Goal: Task Accomplishment & Management: Complete application form

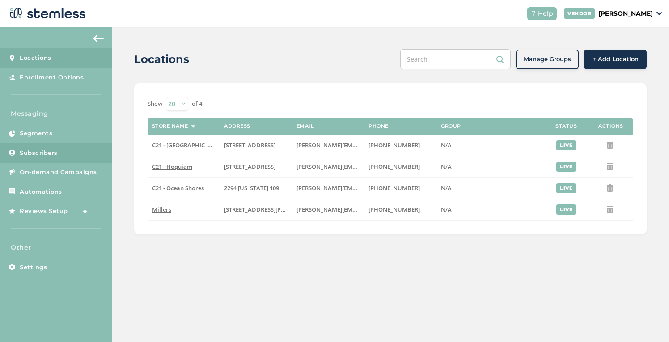
click at [36, 153] on span "Subscribers" at bounding box center [39, 153] width 38 height 9
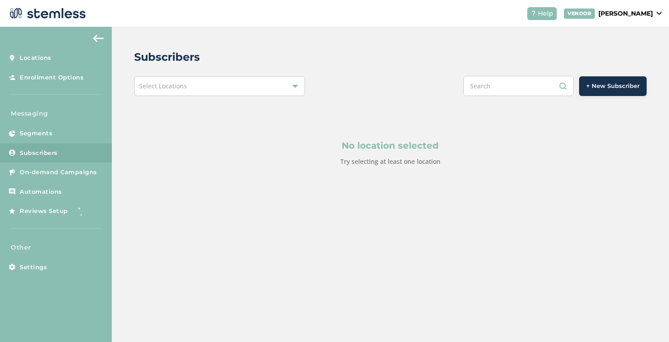
click at [156, 86] on span "Select Locations" at bounding box center [163, 86] width 48 height 8
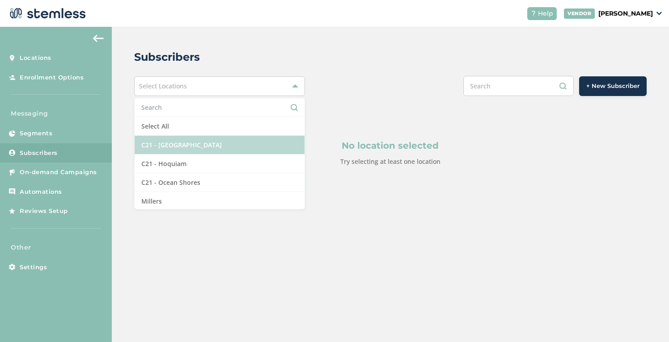
click at [166, 137] on li "C21 - [GEOGRAPHIC_DATA]" at bounding box center [220, 145] width 170 height 19
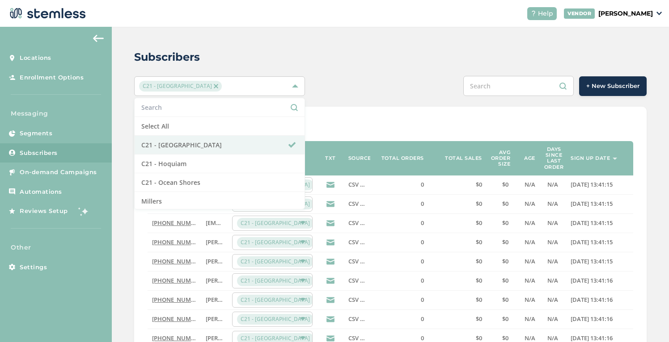
click at [385, 111] on div "Show [PHONE_NUMBER] of 17068 Phone Name Location TXT Source Total orders Total …" at bounding box center [390, 340] width 512 height 467
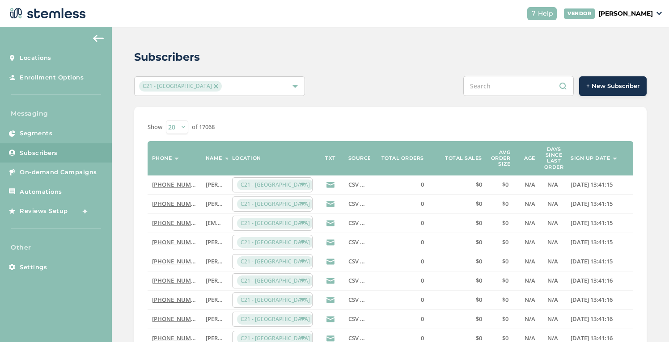
click at [629, 82] on span "+ New Subscriber" at bounding box center [612, 86] width 53 height 9
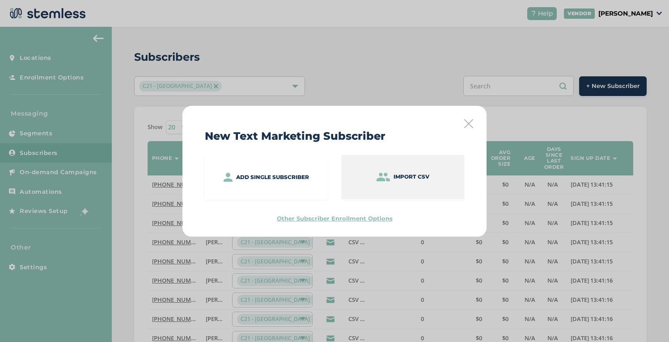
click at [421, 175] on p "Import CSV" at bounding box center [411, 177] width 36 height 8
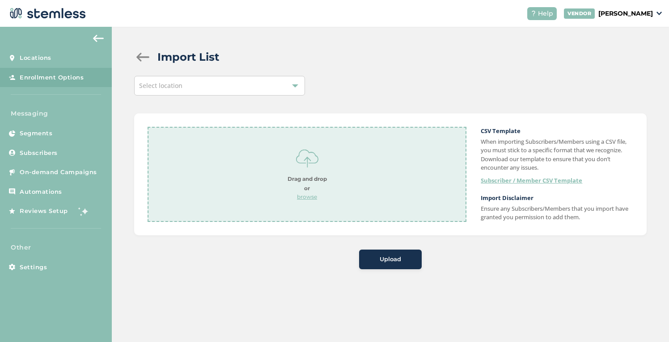
click at [299, 196] on p "browse" at bounding box center [306, 197] width 39 height 8
click at [402, 264] on button "Upload" at bounding box center [390, 260] width 63 height 20
click at [238, 83] on div "Select location" at bounding box center [219, 86] width 171 height 20
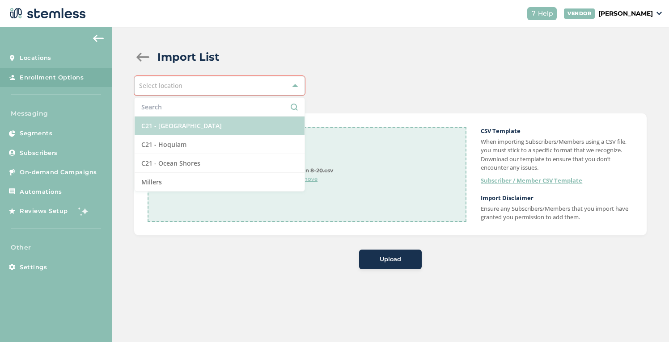
click at [207, 125] on li "C21 - [GEOGRAPHIC_DATA]" at bounding box center [220, 126] width 170 height 19
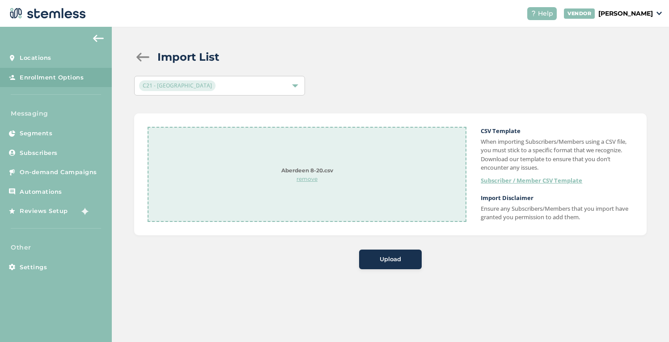
click at [381, 256] on span "Upload" at bounding box center [390, 259] width 21 height 9
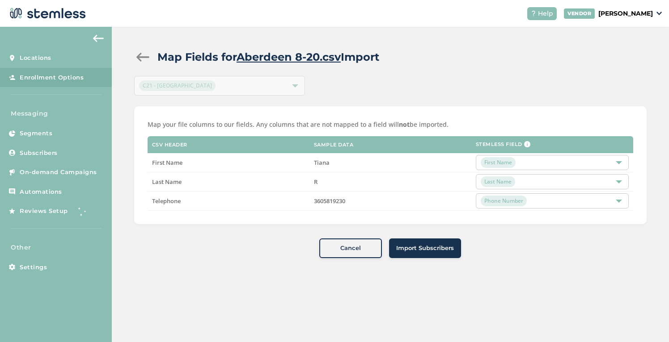
click at [422, 251] on span "Import Subscribers" at bounding box center [425, 248] width 58 height 9
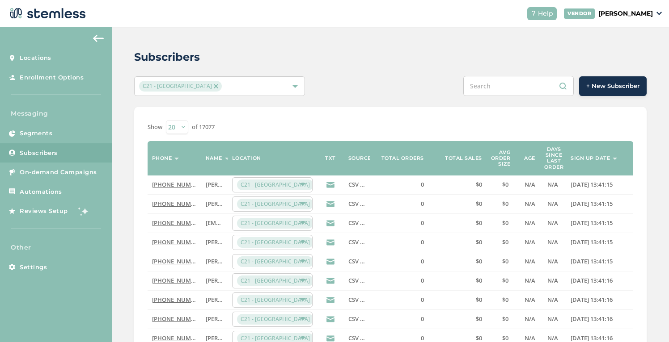
click at [214, 88] on img at bounding box center [216, 86] width 4 height 4
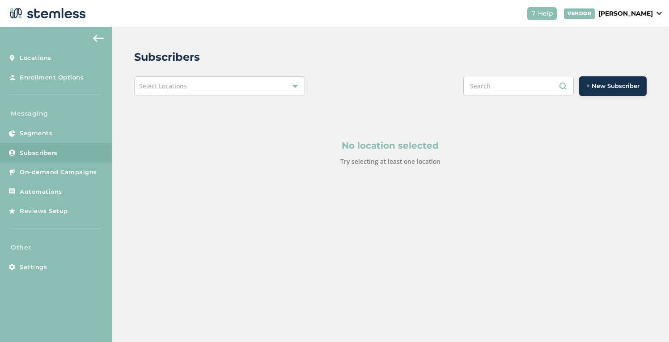
click at [253, 87] on div "Select Locations" at bounding box center [219, 86] width 171 height 20
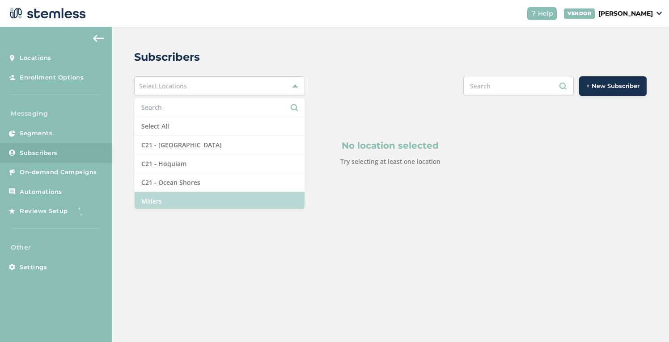
click at [192, 208] on li "Millers" at bounding box center [220, 201] width 170 height 18
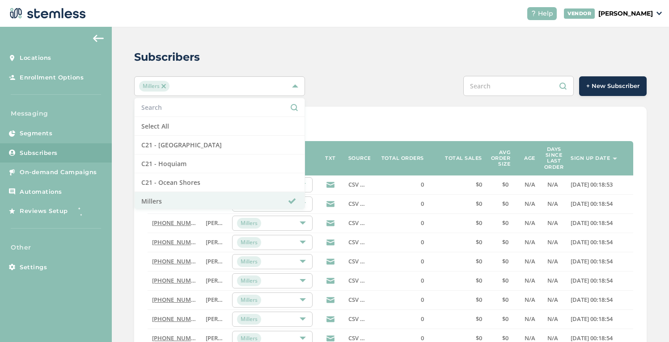
click at [461, 59] on div "Subscribers" at bounding box center [386, 57] width 505 height 16
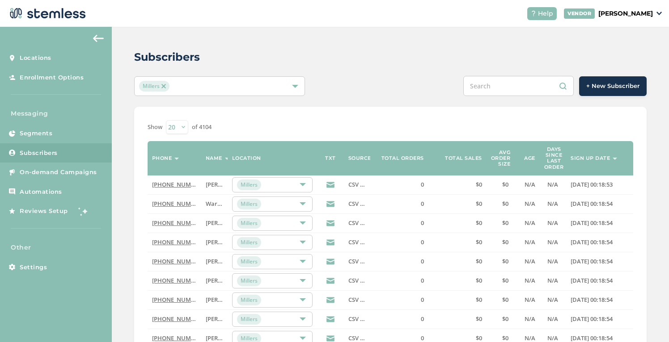
click at [615, 84] on span "+ New Subscriber" at bounding box center [612, 86] width 53 height 9
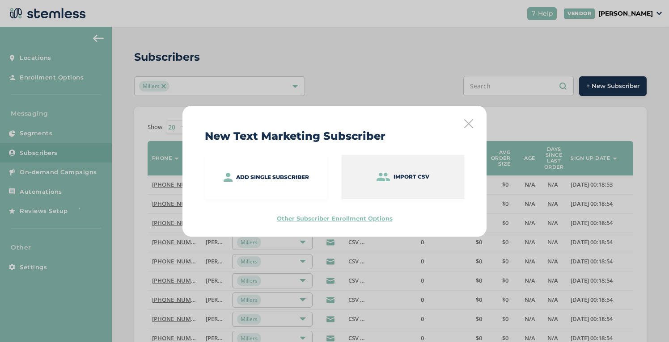
click at [394, 175] on p "Import CSV" at bounding box center [411, 177] width 36 height 8
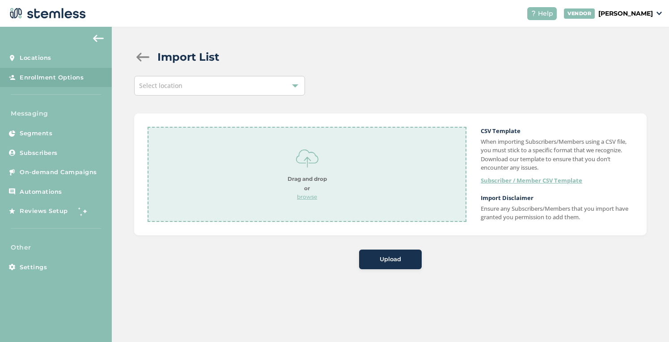
click at [212, 86] on div "Select location" at bounding box center [219, 86] width 171 height 20
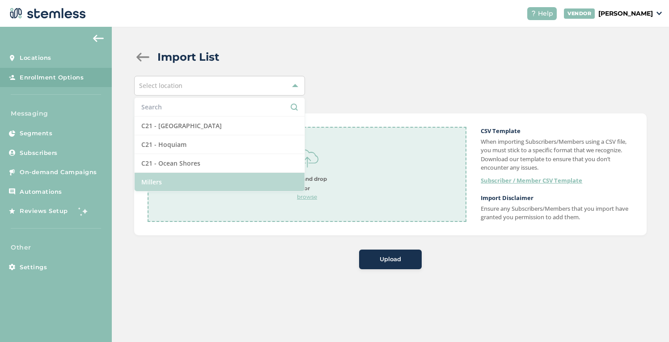
click at [182, 181] on li "Millers" at bounding box center [220, 182] width 170 height 18
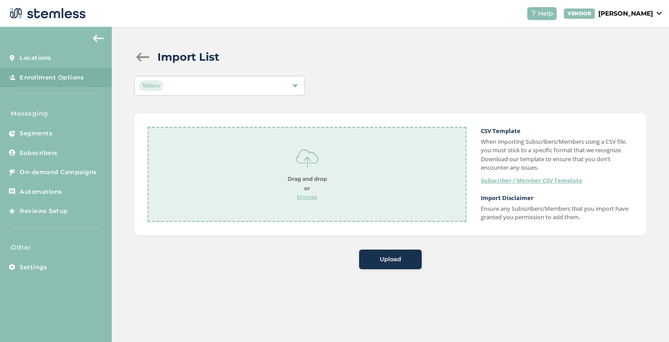
click at [309, 198] on p "browse" at bounding box center [306, 197] width 39 height 8
click at [407, 265] on button "Upload" at bounding box center [390, 260] width 63 height 20
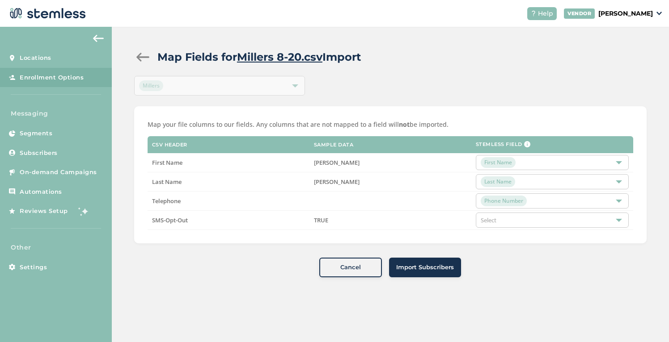
click at [407, 265] on span "Import Subscribers" at bounding box center [425, 267] width 58 height 9
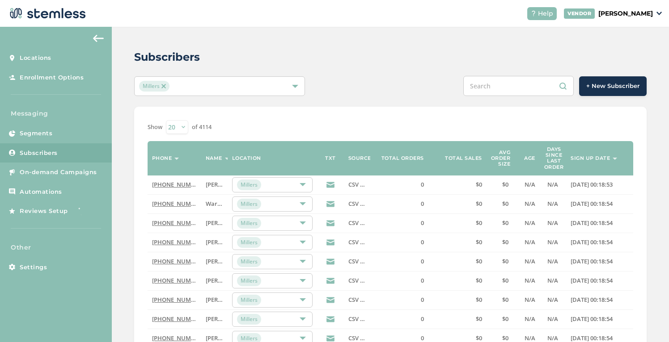
click at [57, 158] on link "Subscribers" at bounding box center [56, 153] width 112 height 20
click at [292, 88] on div at bounding box center [295, 86] width 6 height 6
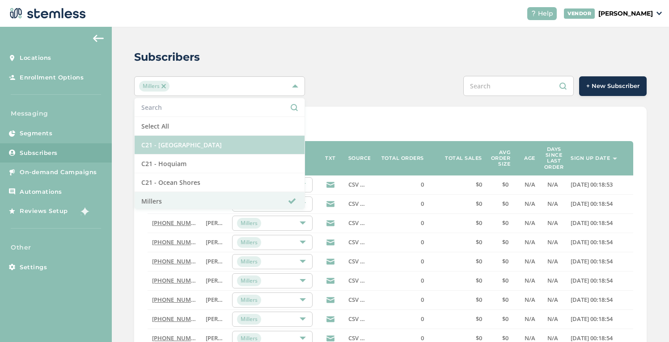
click at [222, 143] on li "C21 - [GEOGRAPHIC_DATA]" at bounding box center [220, 145] width 170 height 19
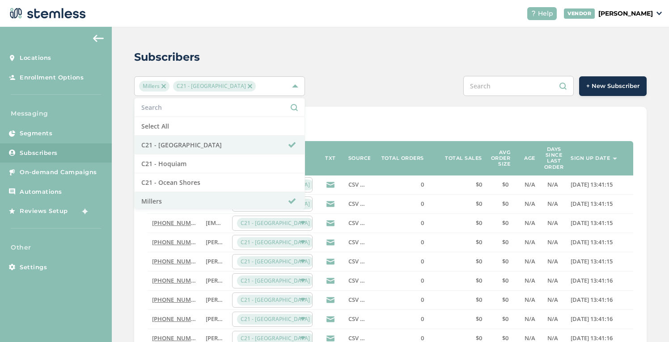
click at [507, 87] on input "text" at bounding box center [518, 86] width 110 height 20
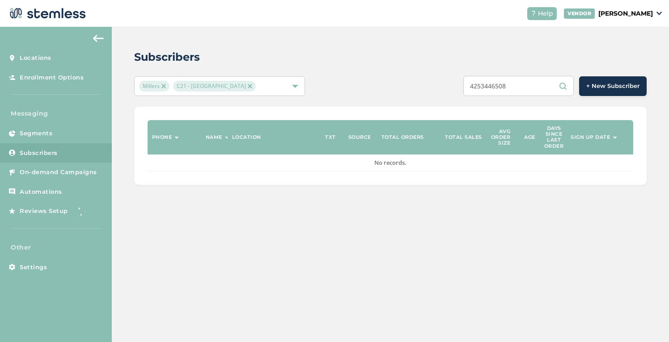
type input "4253446508"
click at [596, 86] on span "+ New Subscriber" at bounding box center [612, 86] width 53 height 9
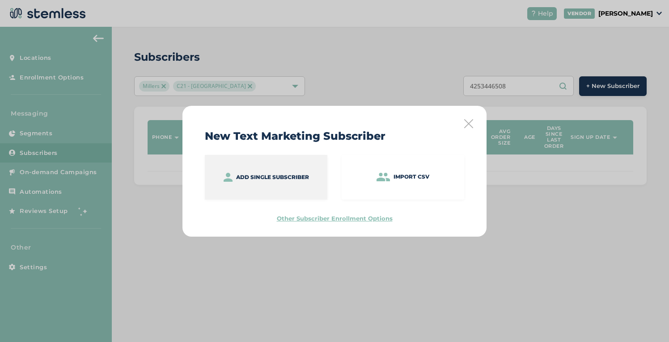
click at [309, 177] on div "Add single subscriber" at bounding box center [266, 177] width 122 height 45
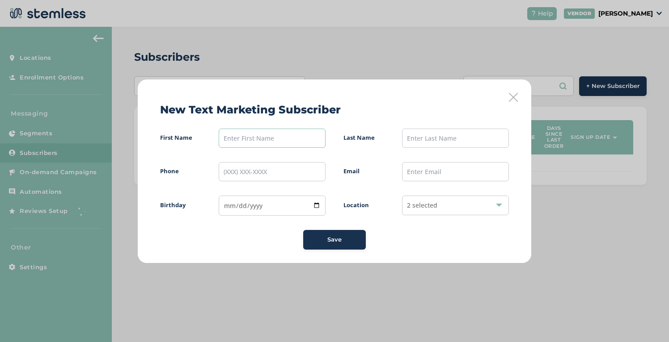
click at [267, 138] on input "text" at bounding box center [272, 138] width 107 height 19
type input "[PERSON_NAME]"
click at [422, 137] on input "text" at bounding box center [455, 138] width 107 height 19
type input "N"
click at [303, 170] on input "tel" at bounding box center [272, 171] width 107 height 19
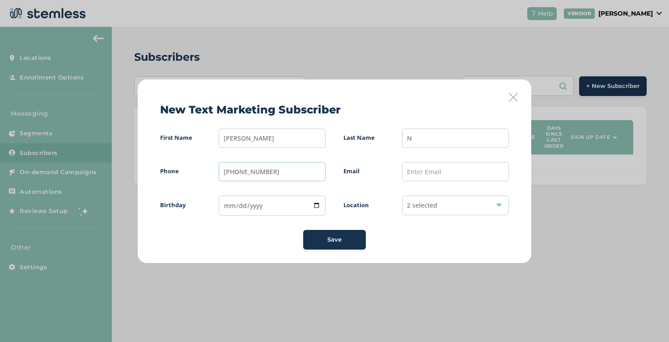
type input "[PHONE_NUMBER]"
click at [511, 98] on icon at bounding box center [513, 97] width 9 height 9
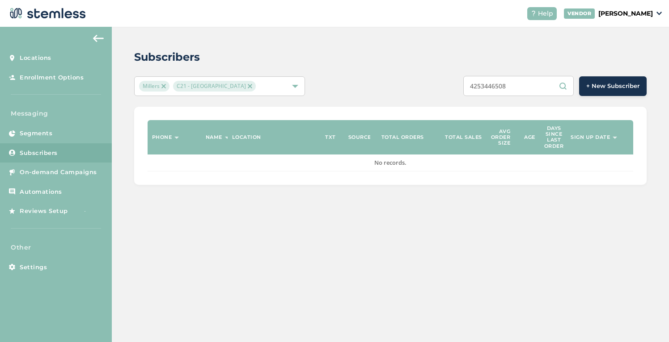
click at [164, 85] on img at bounding box center [163, 86] width 4 height 4
click at [609, 84] on span "+ New Subscriber" at bounding box center [612, 86] width 53 height 9
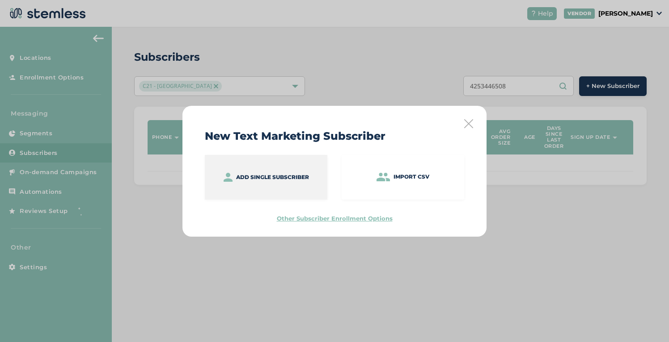
click at [299, 180] on p "Add single subscriber" at bounding box center [272, 177] width 73 height 8
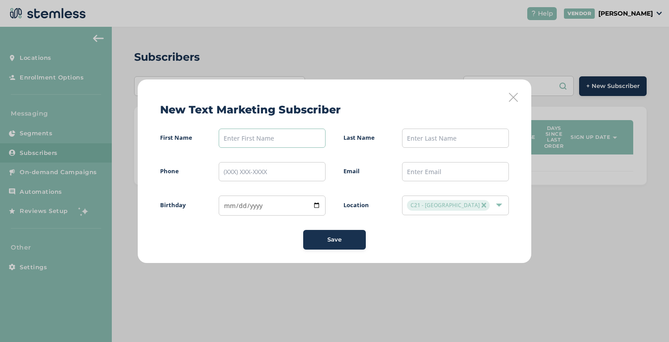
click at [249, 139] on input "text" at bounding box center [272, 138] width 107 height 19
type input "[PERSON_NAME]"
click at [439, 135] on input "text" at bounding box center [455, 138] width 107 height 19
type input "N"
click at [245, 175] on input "tel" at bounding box center [272, 171] width 107 height 19
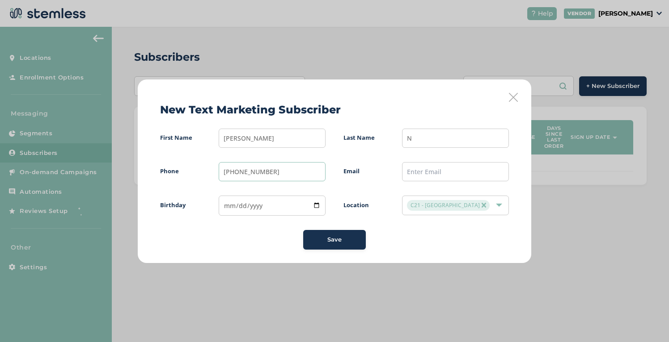
type input "[PHONE_NUMBER]"
click at [338, 242] on span "Save" at bounding box center [334, 240] width 14 height 9
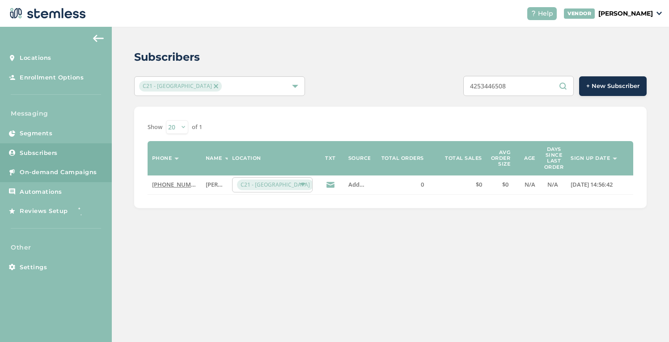
click at [47, 177] on link "On-demand Campaigns" at bounding box center [56, 173] width 112 height 20
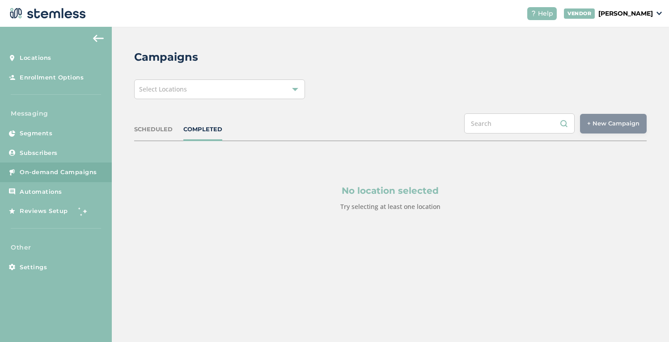
click at [165, 84] on div "Select Locations" at bounding box center [219, 90] width 171 height 20
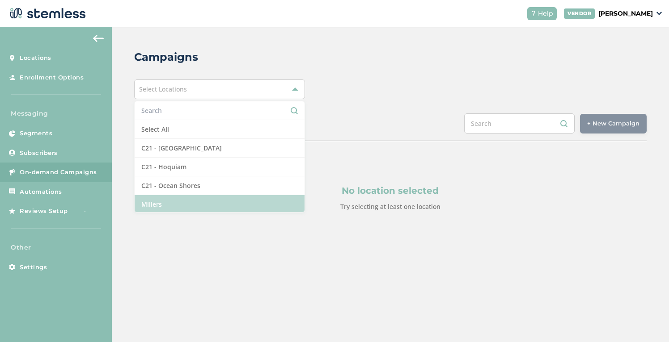
click at [161, 202] on li "Millers" at bounding box center [220, 204] width 170 height 18
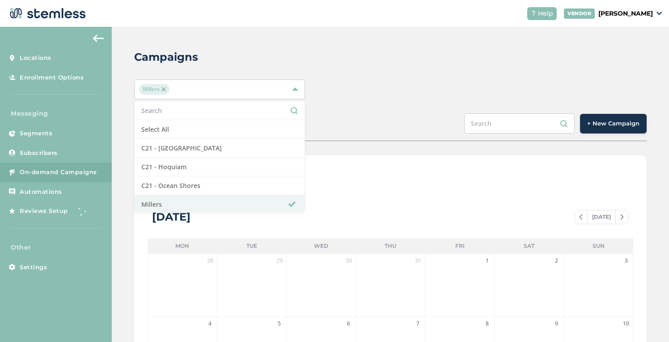
click at [375, 88] on div "Millers Select All C21 - [GEOGRAPHIC_DATA] C21 - Hoquiam C21 - Ocean Shores Mil…" at bounding box center [390, 90] width 512 height 20
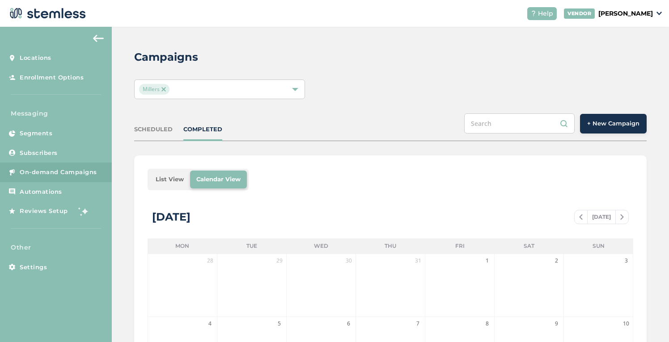
click at [600, 125] on span "+ New Campaign" at bounding box center [613, 123] width 52 height 9
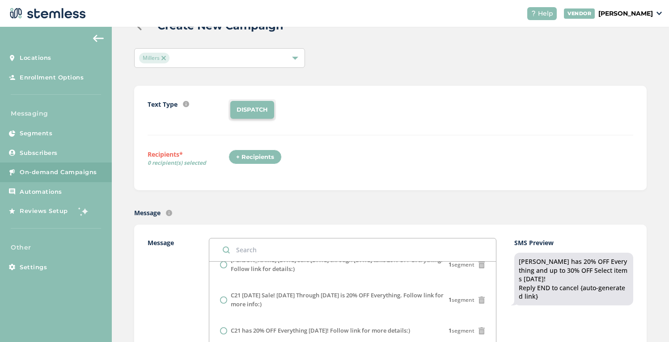
scroll to position [224, 0]
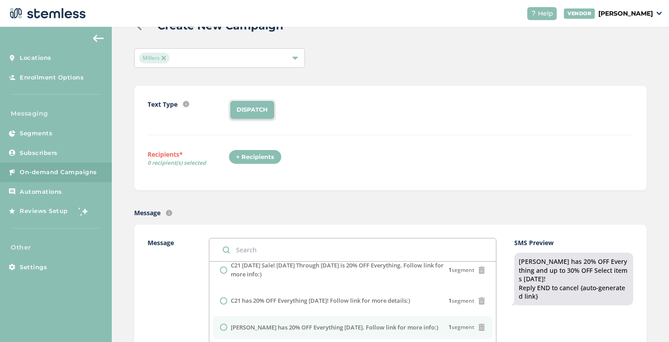
click at [261, 324] on label "[PERSON_NAME] has 20% OFF Everything [DATE]. Follow link for more info:)" at bounding box center [334, 328] width 207 height 9
radio input "false"
radio input "true"
click at [333, 170] on div "Text Type SMS : A cost effective way to reach your customers. Send a intro text…" at bounding box center [390, 138] width 485 height 78
click at [274, 154] on div "+ Recipients" at bounding box center [254, 157] width 53 height 15
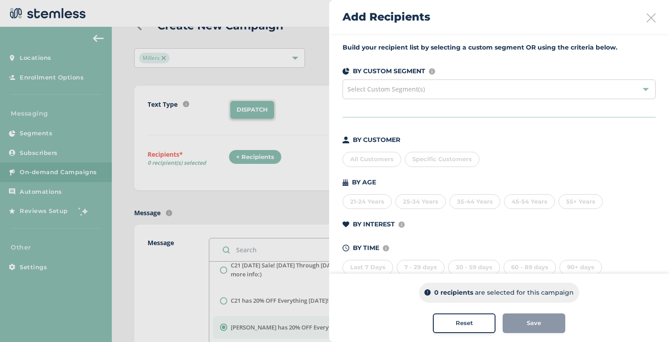
click at [380, 163] on div "All Customers" at bounding box center [371, 159] width 59 height 15
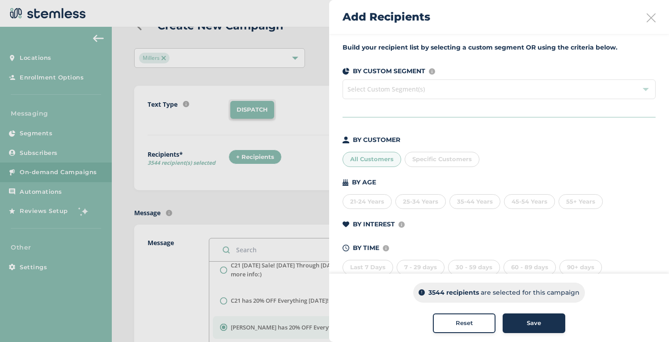
click at [528, 320] on span "Save" at bounding box center [534, 323] width 14 height 9
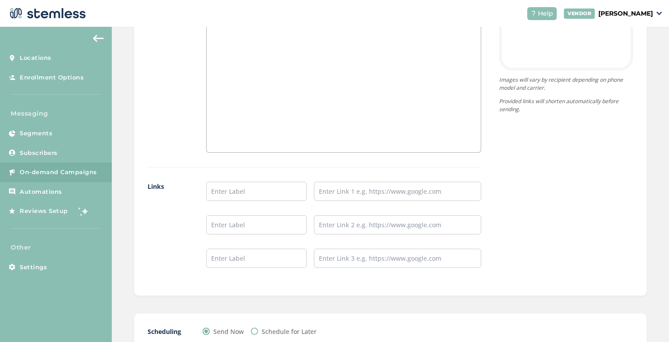
scroll to position [706, 0]
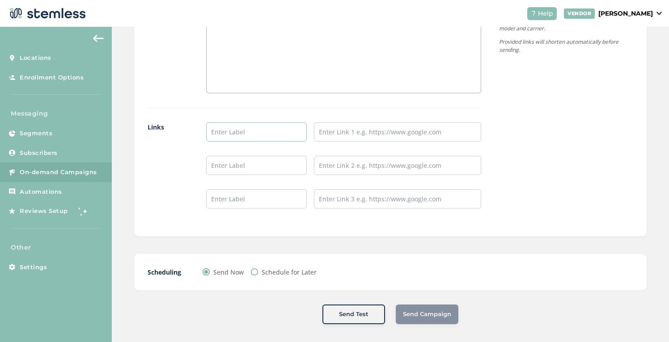
click at [265, 132] on input "text" at bounding box center [256, 131] width 101 height 19
type input "Menu/Pre Order"
click at [335, 128] on input "text" at bounding box center [397, 131] width 167 height 19
type input "[URL][DOMAIN_NAME]"
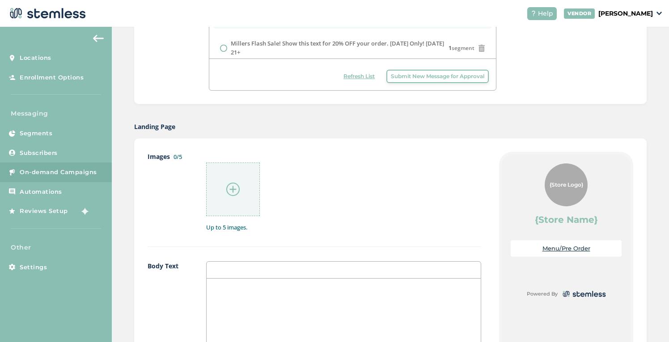
scroll to position [333, 0]
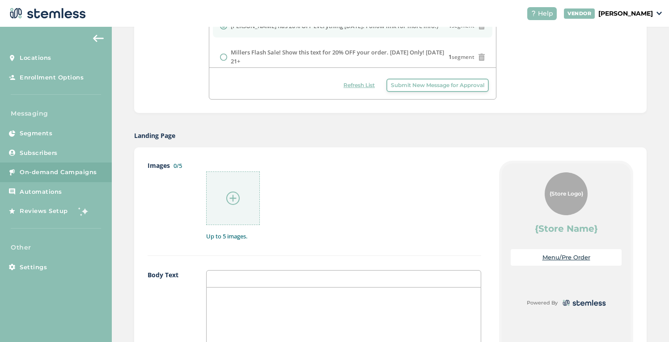
click at [225, 197] on div at bounding box center [233, 199] width 54 height 54
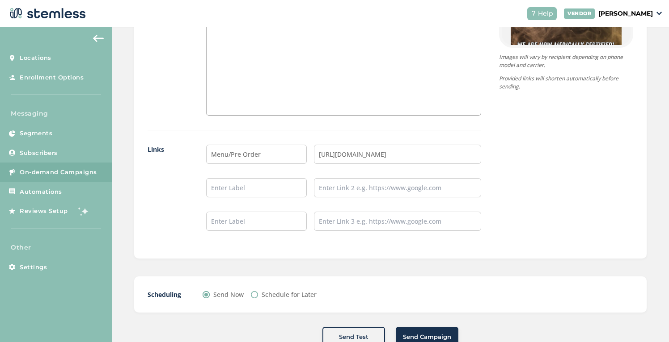
scroll to position [711, 0]
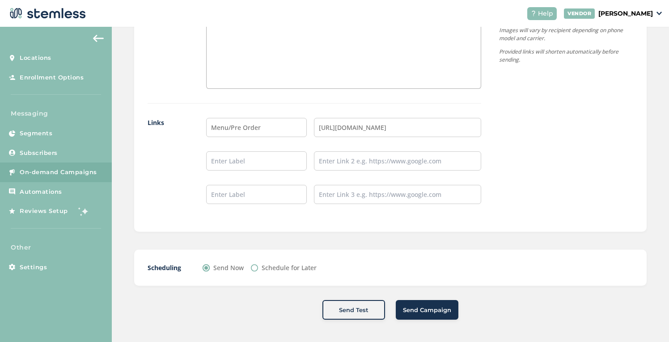
click at [252, 269] on input "Schedule for Later" at bounding box center [254, 268] width 7 height 7
radio input "true"
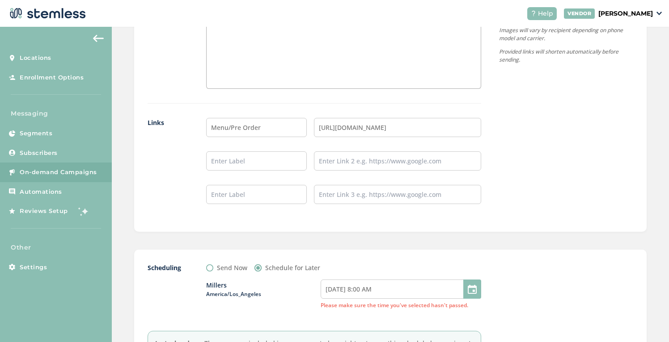
click at [467, 296] on div at bounding box center [472, 289] width 18 height 19
click at [473, 290] on div at bounding box center [472, 289] width 18 height 19
click at [387, 289] on input "[DATE] 8:00 AM" at bounding box center [401, 289] width 160 height 19
select select "8"
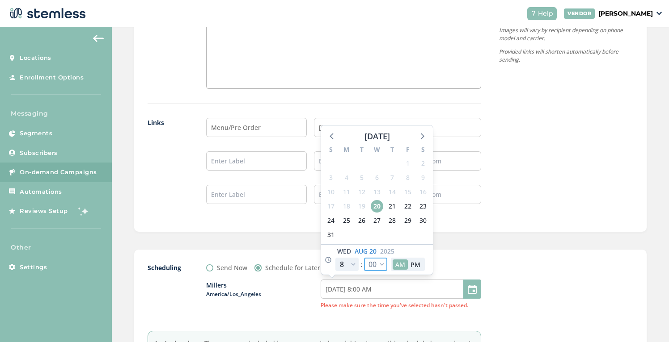
click at [380, 264] on select "00 05 10 15 20 25 30 35 40 45 50 55" at bounding box center [375, 264] width 23 height 13
select select "20"
type input "[DATE] 8:20 AM"
select select "20"
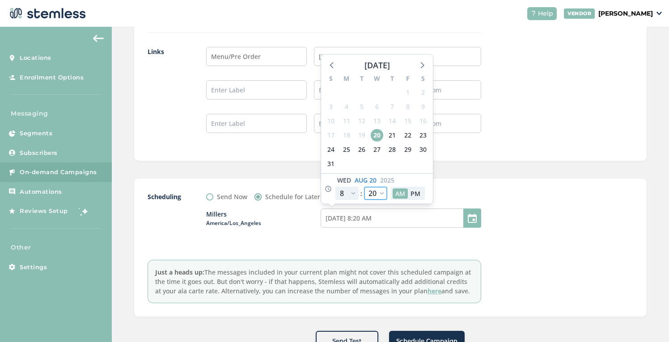
scroll to position [813, 0]
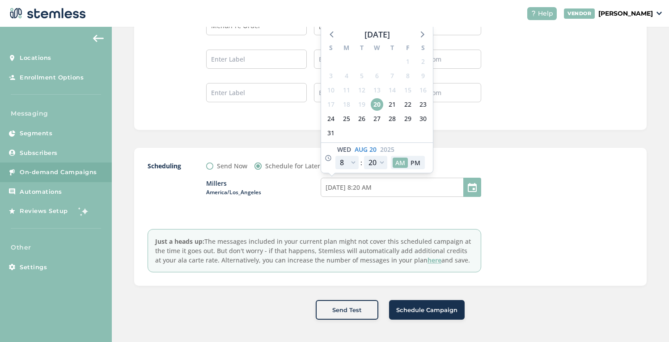
click at [421, 207] on div "Millers America/Los_Angeles [DATE] 8:20 AM [DATE] S M T W T F S 27 28 29 30 31 …" at bounding box center [343, 193] width 275 height 44
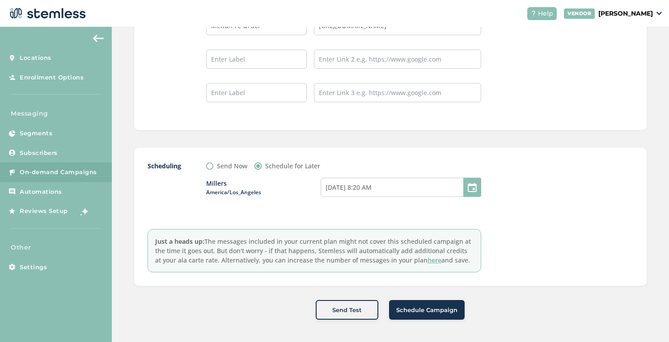
click at [430, 308] on span "Schedule Campaign" at bounding box center [426, 310] width 61 height 9
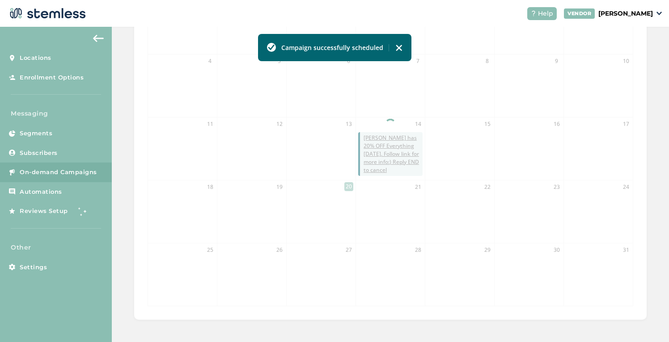
scroll to position [262, 0]
click at [94, 172] on span "On-demand Campaigns" at bounding box center [58, 172] width 77 height 9
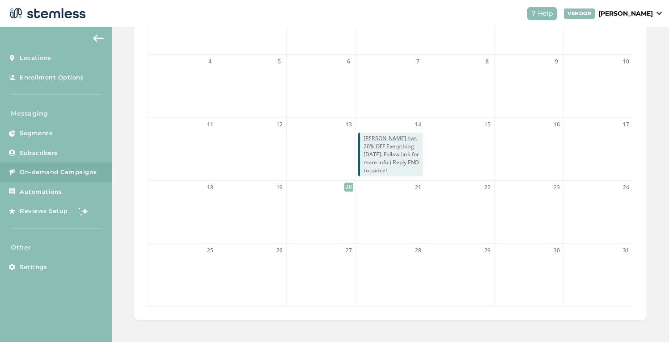
click at [89, 172] on span "On-demand Campaigns" at bounding box center [58, 172] width 77 height 9
click at [70, 175] on span "On-demand Campaigns" at bounding box center [58, 172] width 77 height 9
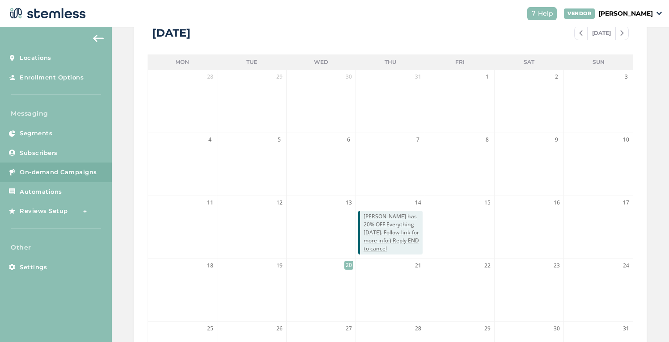
scroll to position [0, 0]
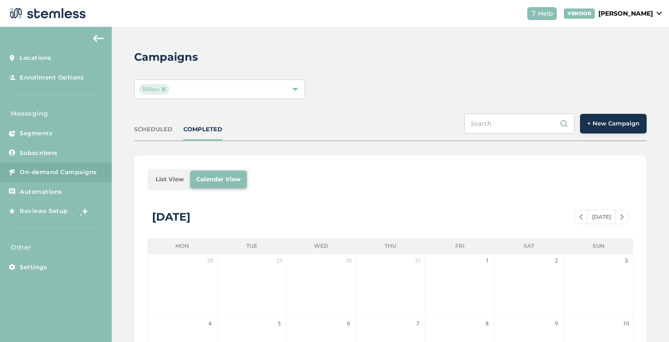
click at [161, 90] on img at bounding box center [163, 89] width 4 height 4
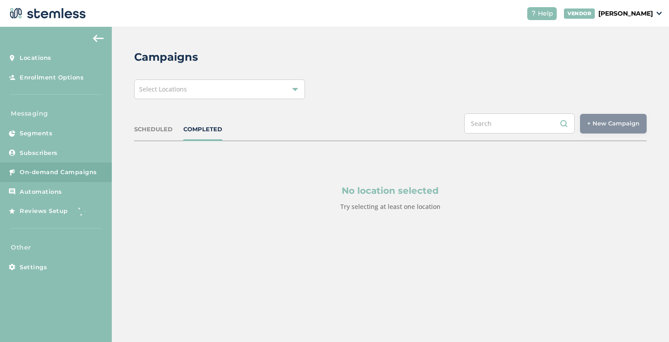
click at [190, 91] on div "Select Locations" at bounding box center [219, 90] width 171 height 20
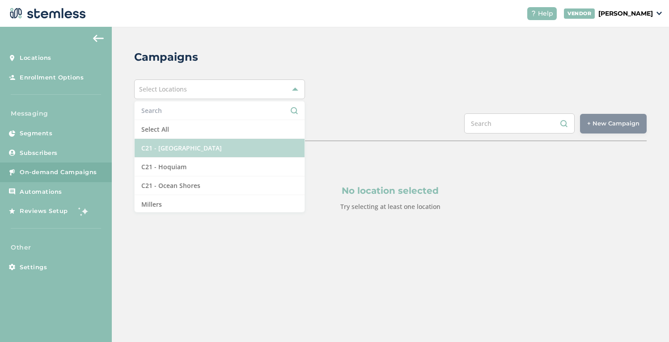
click at [183, 146] on li "C21 - [GEOGRAPHIC_DATA]" at bounding box center [220, 148] width 170 height 19
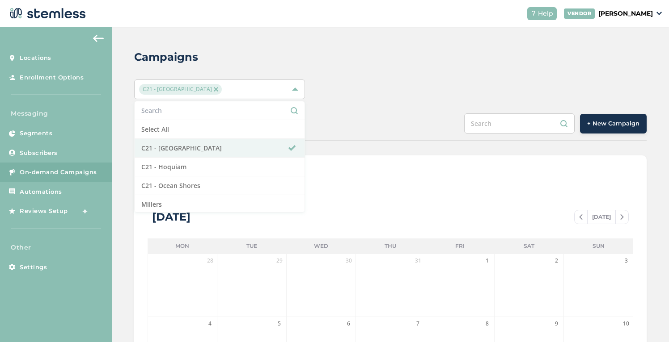
click at [608, 120] on span "+ New Campaign" at bounding box center [613, 123] width 52 height 9
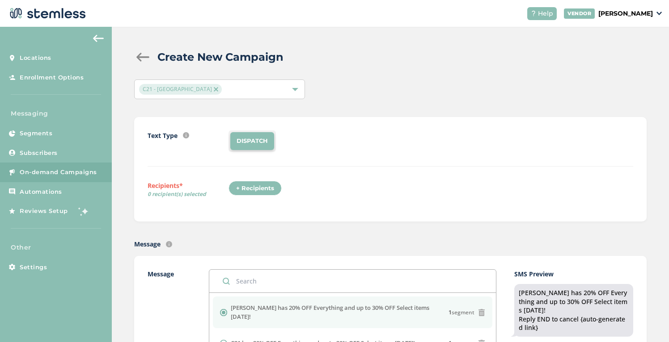
click at [266, 188] on div "+ Recipients" at bounding box center [254, 188] width 53 height 15
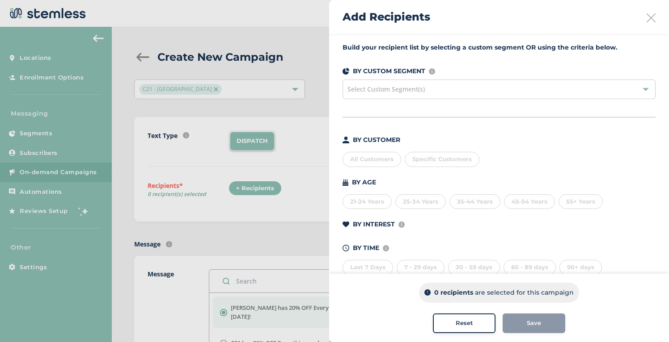
click at [374, 158] on div "All Customers" at bounding box center [371, 159] width 59 height 15
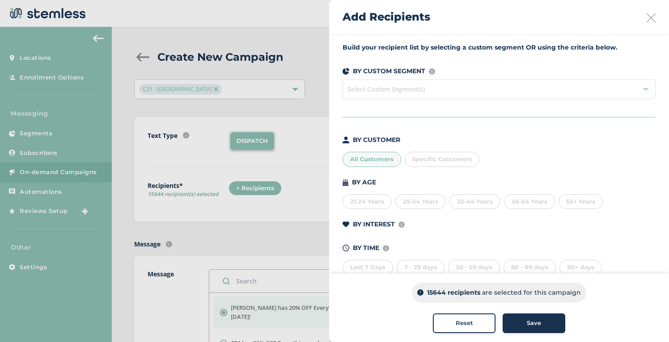
scroll to position [21, 0]
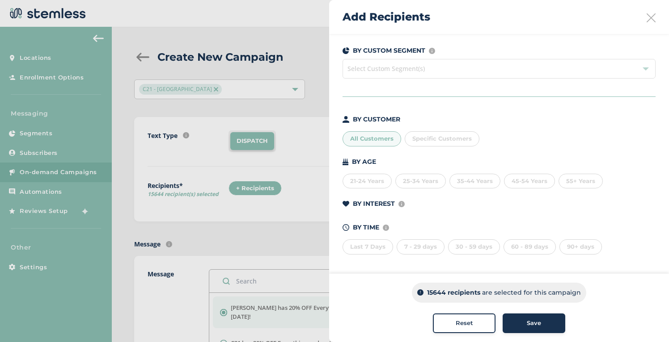
click at [534, 323] on span "Save" at bounding box center [534, 323] width 14 height 9
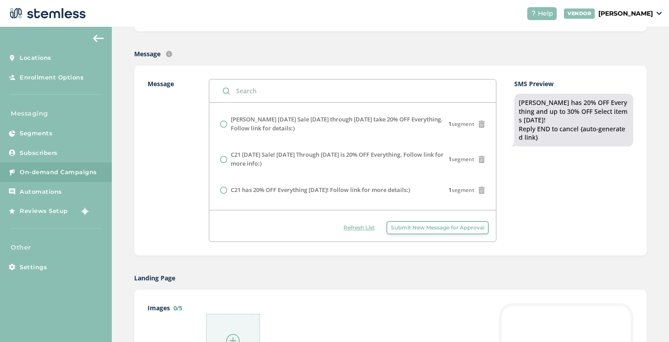
scroll to position [188, 0]
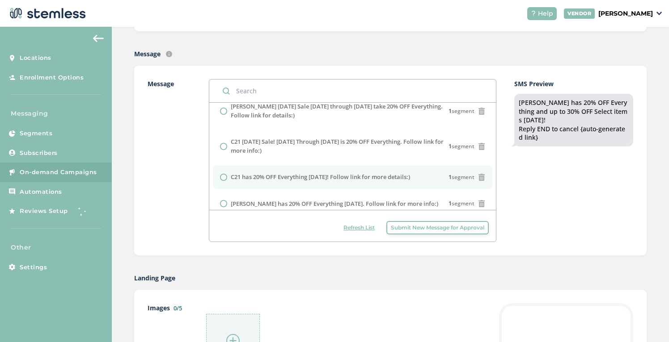
click at [309, 173] on label "C21 has 20% OFF Everything [DATE]! Follow link for more details:)" at bounding box center [320, 177] width 179 height 9
radio input "false"
radio input "true"
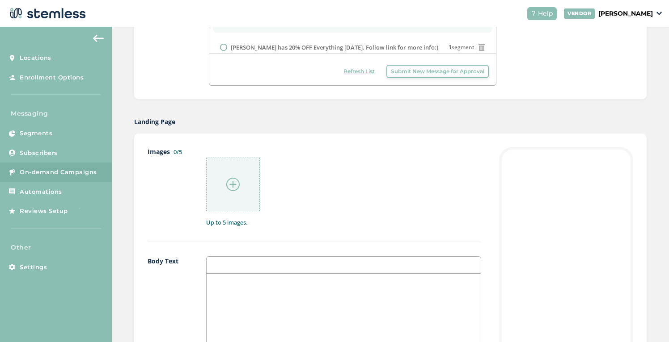
scroll to position [364, 0]
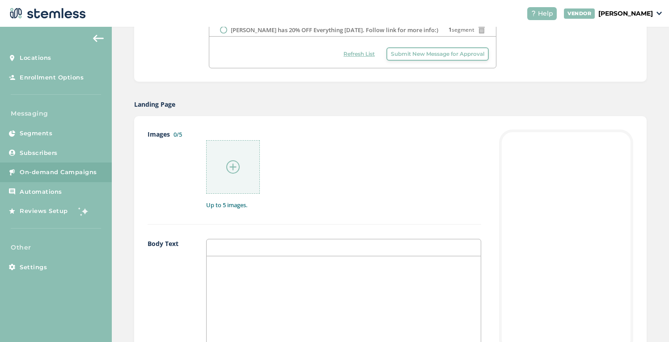
click at [241, 172] on div at bounding box center [233, 167] width 54 height 54
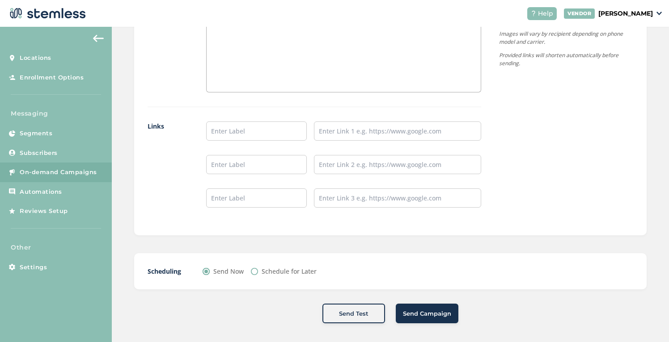
scroll to position [711, 0]
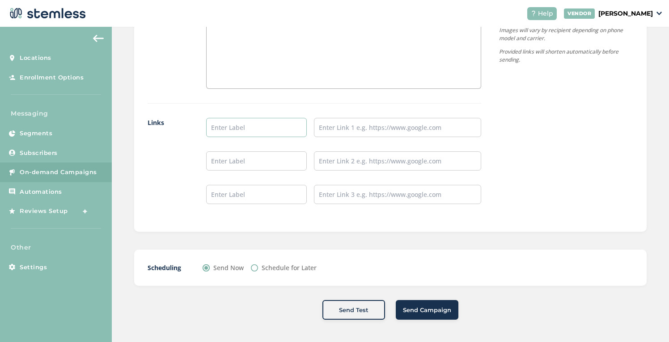
click at [253, 127] on input "text" at bounding box center [256, 127] width 101 height 19
type input "Aberdeen Menu"
click at [235, 157] on input "text" at bounding box center [256, 161] width 101 height 19
type input "Hoquiam Menu"
click at [260, 194] on input "text" at bounding box center [256, 194] width 101 height 19
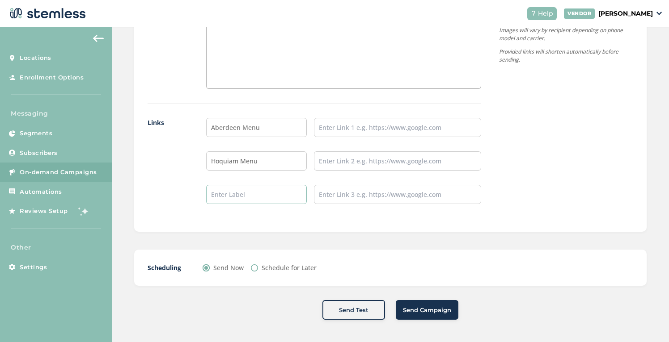
type input "Ocean Shores Menu"
click at [338, 130] on input "text" at bounding box center [397, 127] width 167 height 19
type input "[URL][DOMAIN_NAME]"
click at [347, 160] on input "text" at bounding box center [397, 161] width 167 height 19
type input "[URL][DOMAIN_NAME]"
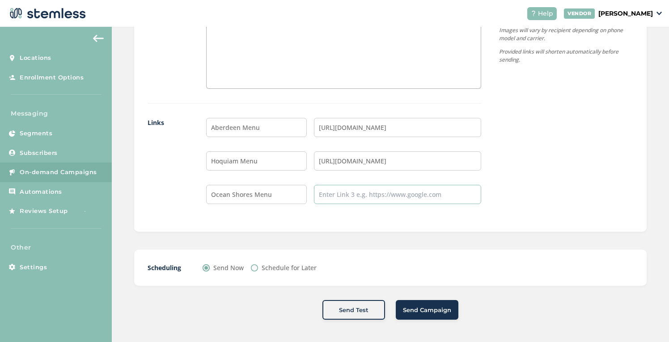
click at [352, 200] on input "text" at bounding box center [397, 194] width 167 height 19
type input "[URL][DOMAIN_NAME]"
click at [257, 268] on input "Schedule for Later" at bounding box center [254, 268] width 7 height 7
radio input "true"
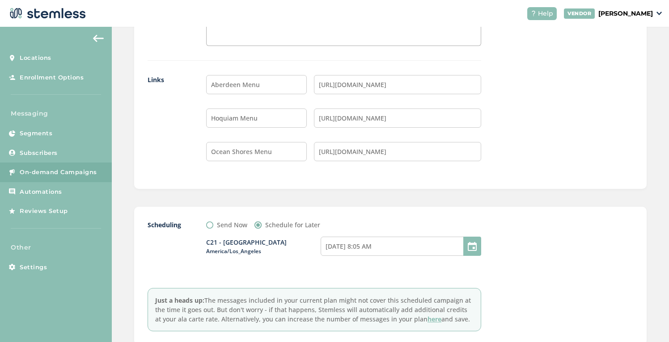
scroll to position [765, 0]
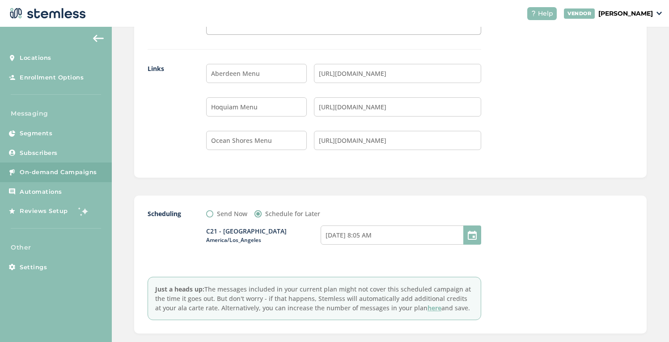
click at [478, 233] on div at bounding box center [472, 235] width 18 height 19
click at [409, 234] on input "[DATE] 8:05 AM" at bounding box center [401, 235] width 160 height 19
select select "8"
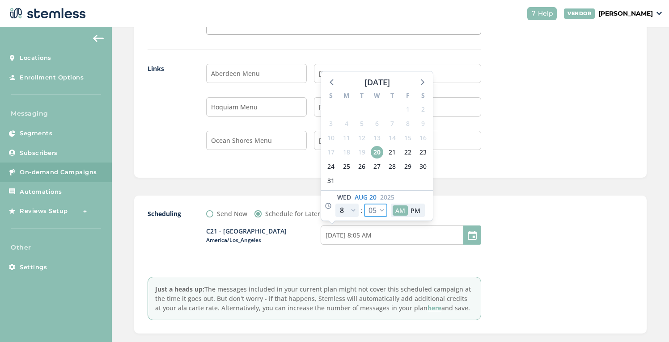
click at [375, 212] on select "00 05 10 15 20 25 30 35 40 45 50 55" at bounding box center [375, 210] width 23 height 13
select select "25"
type input "[DATE] 8:25 AM"
select select "25"
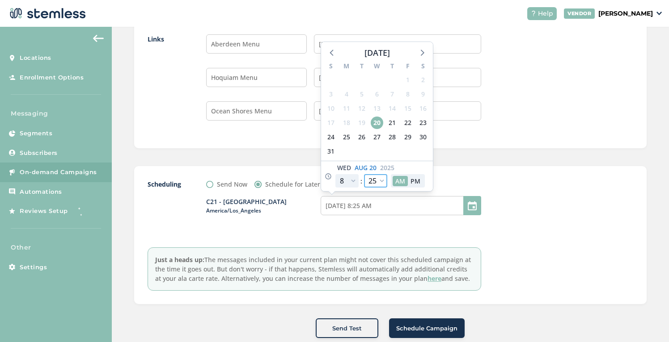
scroll to position [813, 0]
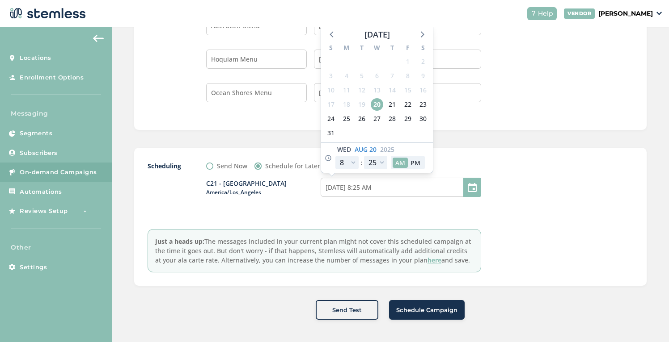
click at [421, 311] on span "Schedule Campaign" at bounding box center [426, 310] width 61 height 9
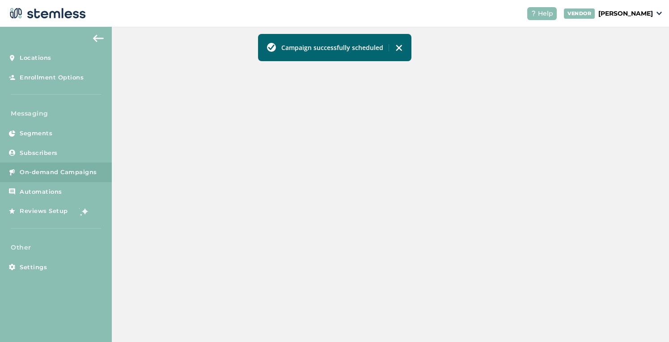
scroll to position [262, 0]
